Goal: Check status

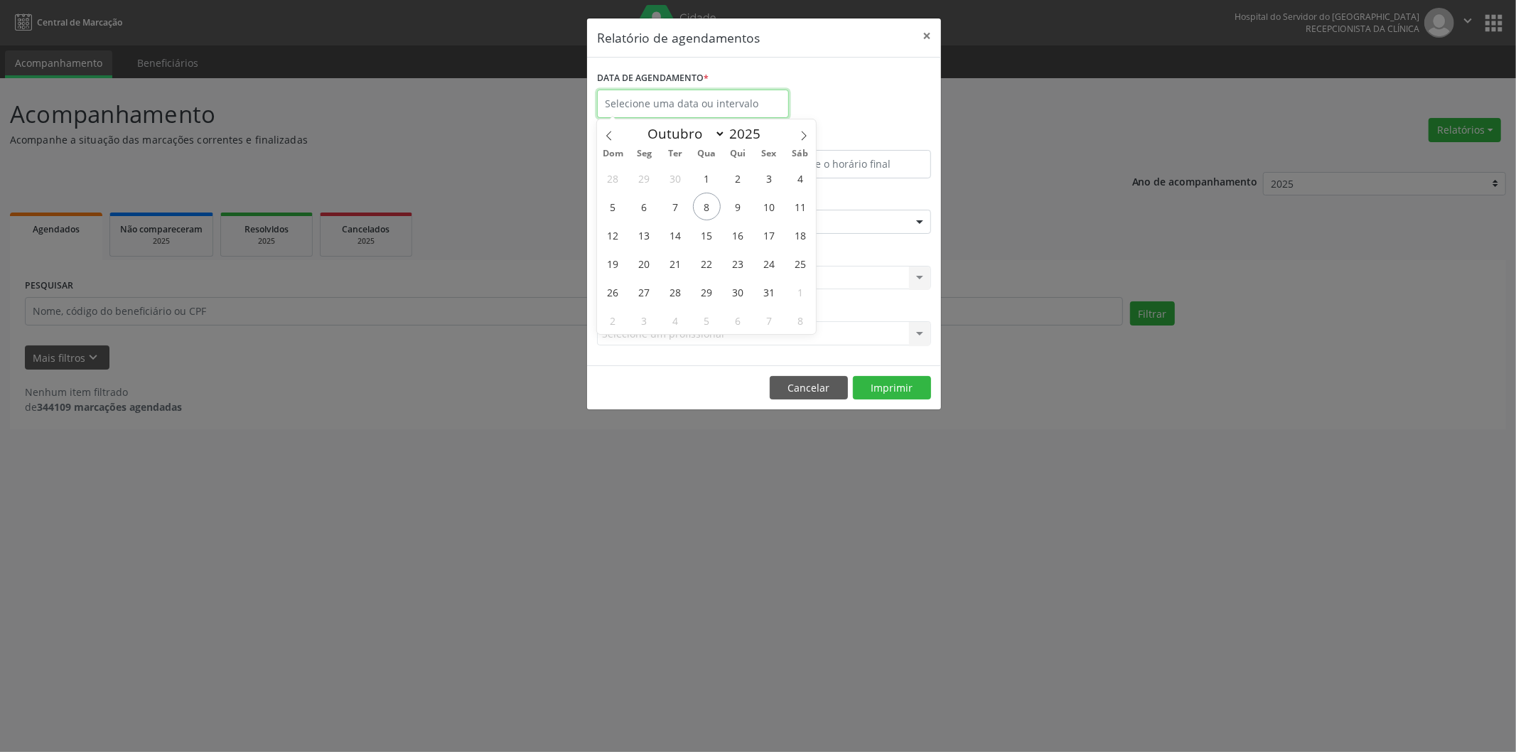
click at [702, 110] on input "text" at bounding box center [693, 104] width 192 height 28
click at [701, 212] on span "8" at bounding box center [707, 207] width 28 height 28
type input "08/10/2025"
click at [701, 212] on span "8" at bounding box center [707, 207] width 28 height 28
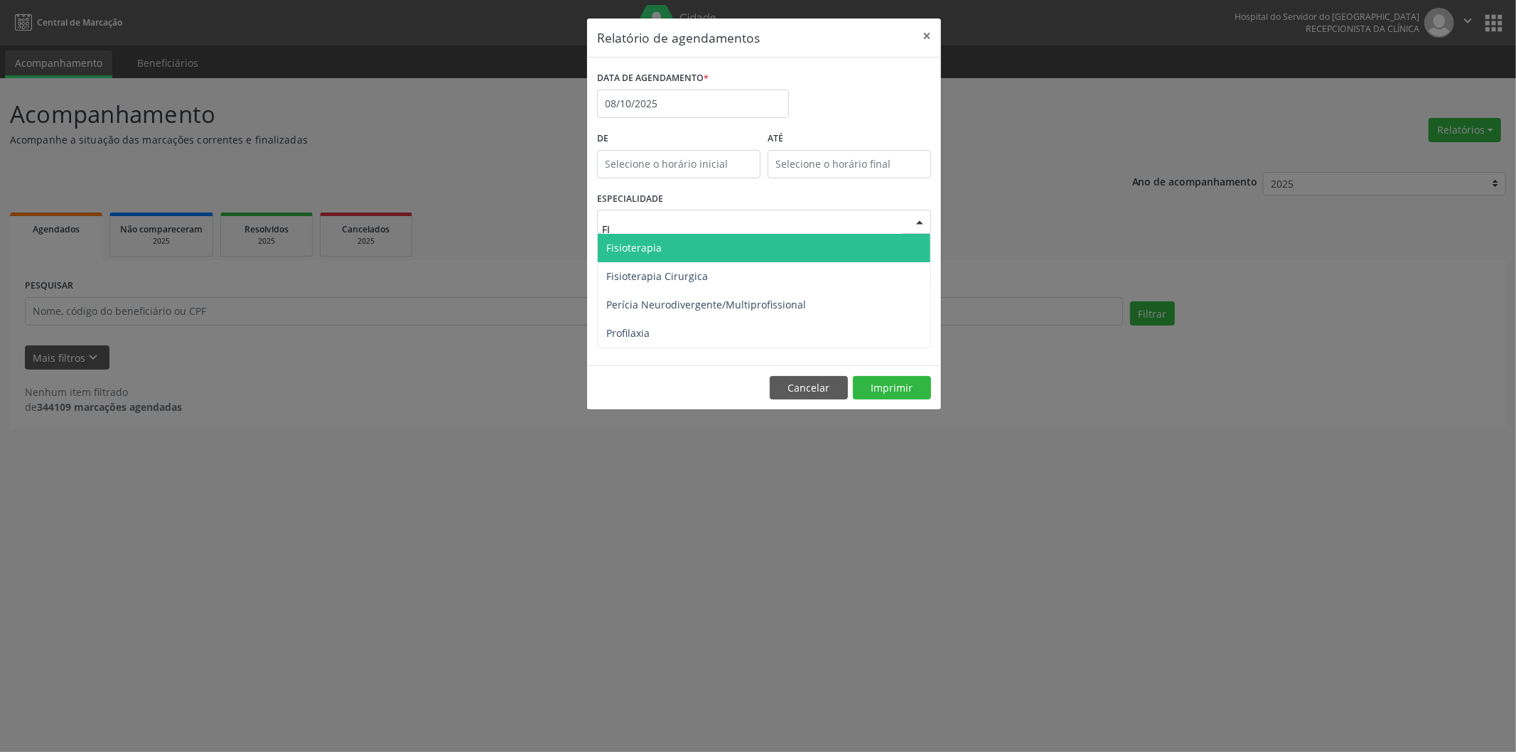
type input "FIS"
click at [679, 257] on span "Fisioterapia" at bounding box center [764, 248] width 333 height 28
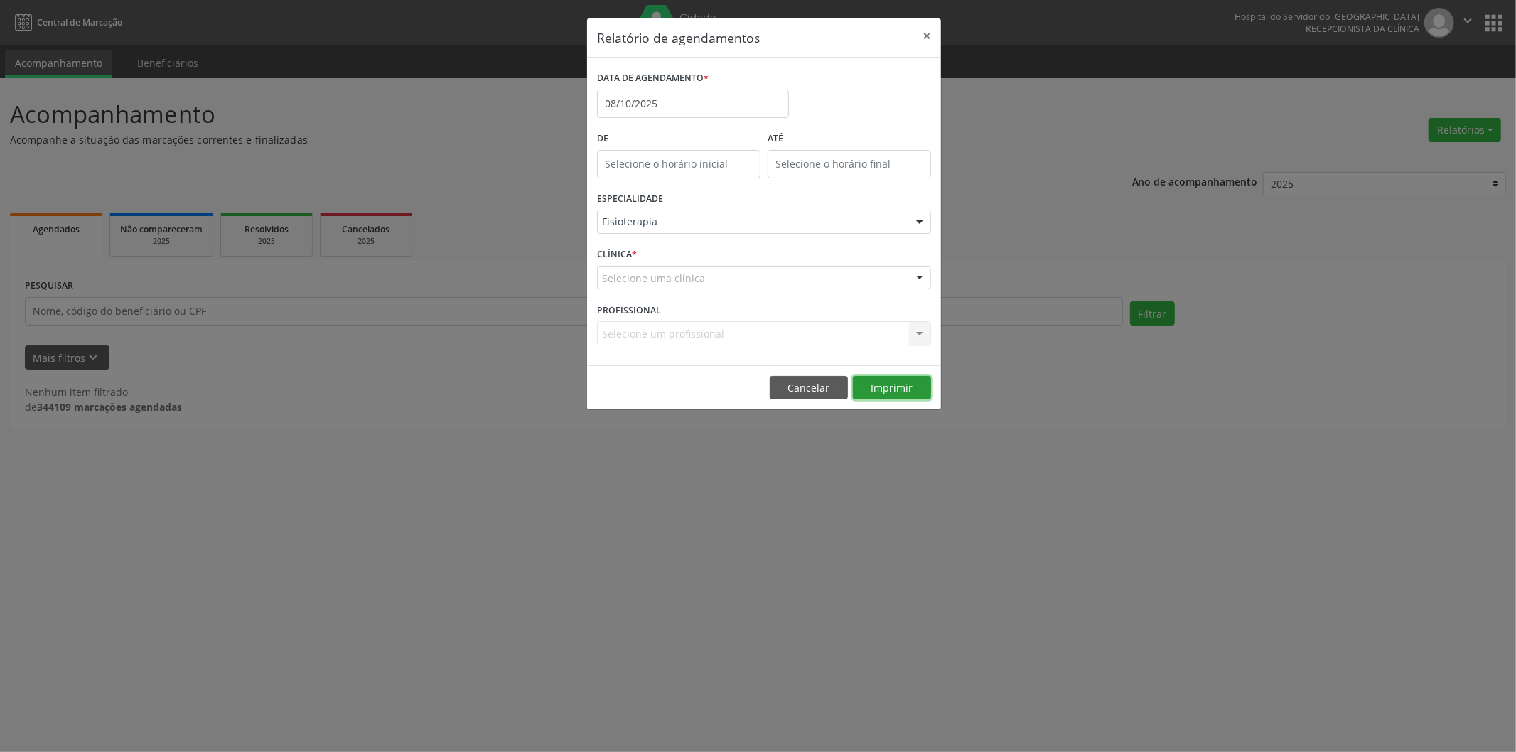
click at [891, 388] on button "Imprimir" at bounding box center [892, 388] width 78 height 24
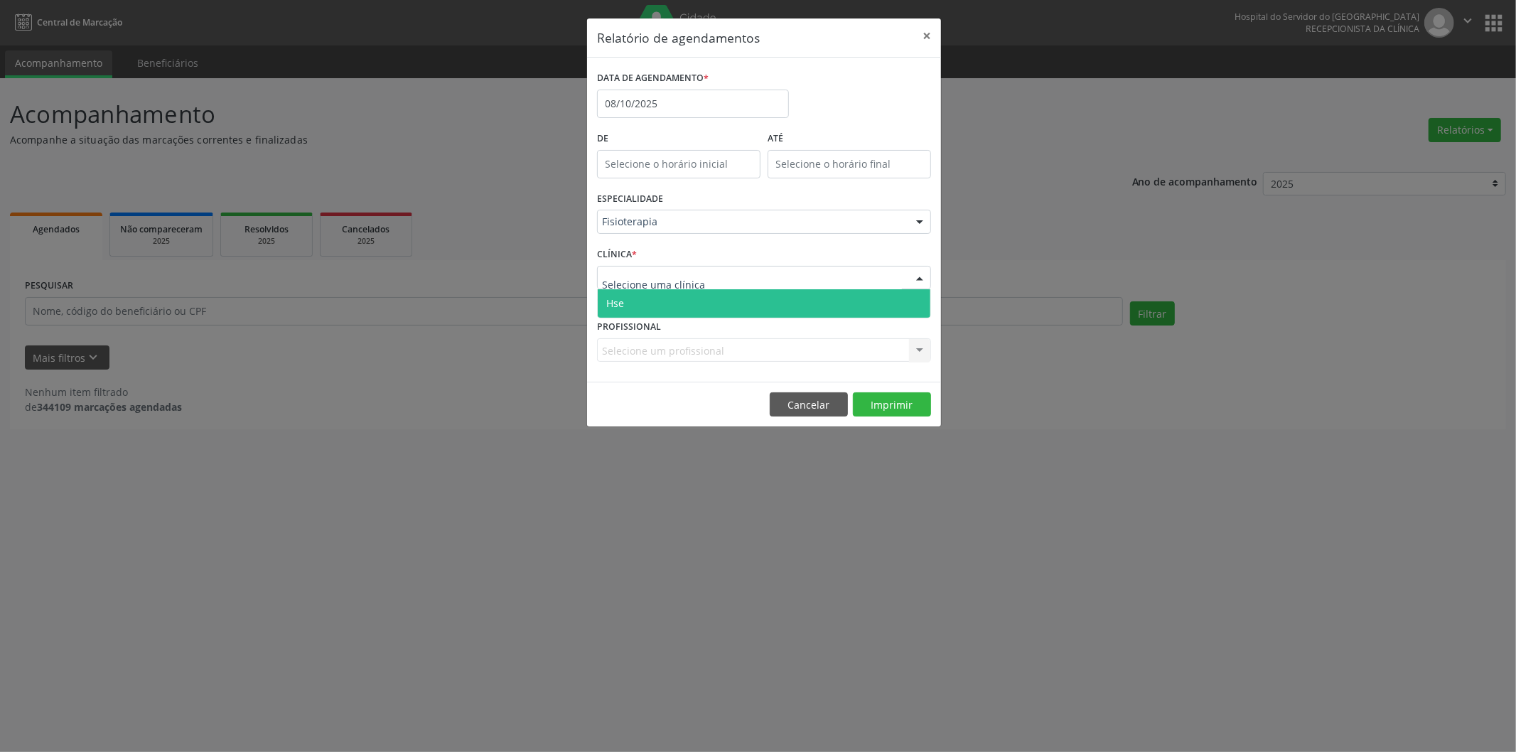
click at [736, 273] on div at bounding box center [764, 278] width 334 height 24
click at [684, 301] on span "Hse" at bounding box center [764, 303] width 333 height 28
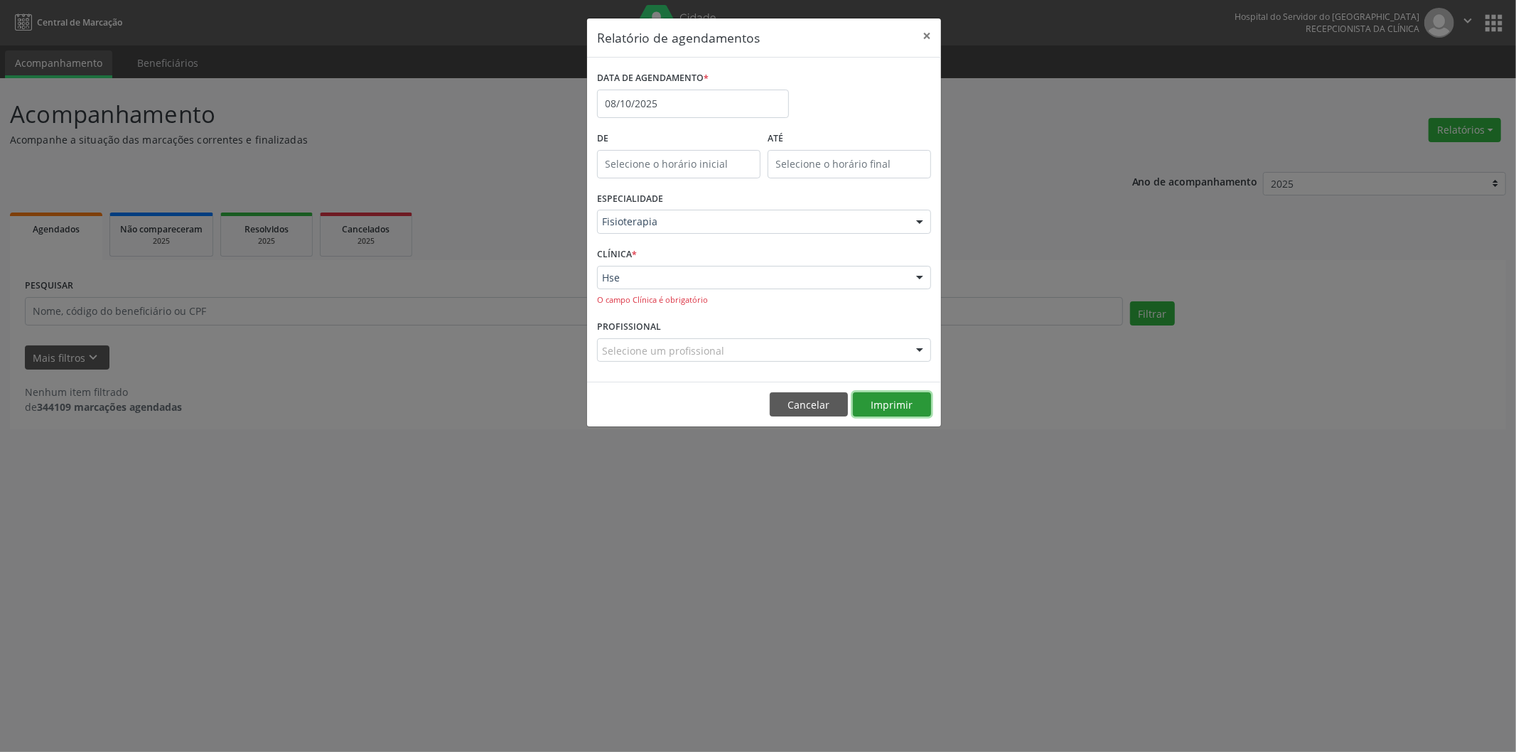
click at [881, 396] on button "Imprimir" at bounding box center [892, 404] width 78 height 24
